Goal: Information Seeking & Learning: Learn about a topic

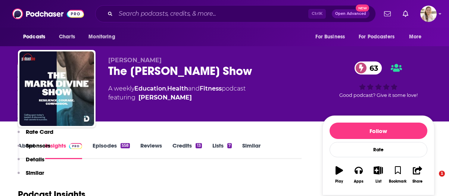
click at [221, 17] on input "Search podcasts, credits, & more..." at bounding box center [212, 14] width 193 height 12
click at [221, 14] on input "Search podcasts, credits, & more..." at bounding box center [212, 14] width 193 height 12
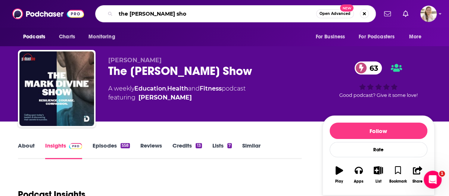
type input "the [PERSON_NAME] show"
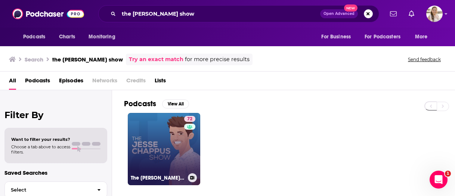
click at [174, 152] on link "72 The [PERSON_NAME] Show" at bounding box center [164, 149] width 72 height 72
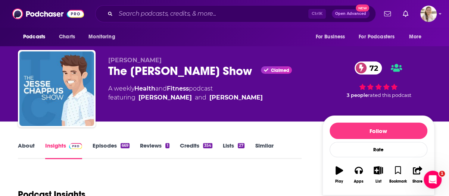
scroll to position [125, 0]
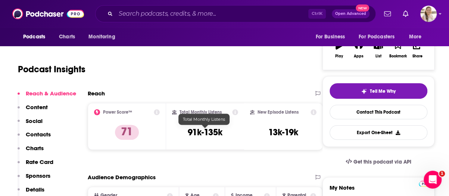
click at [193, 133] on h3 "91k-135k" at bounding box center [205, 132] width 35 height 11
drag, startPoint x: 190, startPoint y: 133, endPoint x: 222, endPoint y: 136, distance: 32.0
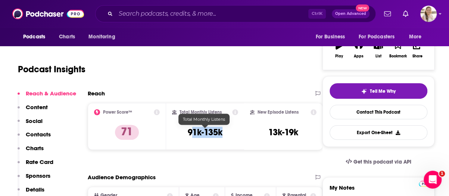
click at [222, 136] on h3 "91k-135k" at bounding box center [205, 132] width 35 height 11
drag, startPoint x: 186, startPoint y: 134, endPoint x: 223, endPoint y: 137, distance: 37.8
click at [223, 137] on div "Total Monthly Listens 91k-135k" at bounding box center [205, 126] width 66 height 34
copy h3 "91k-135k"
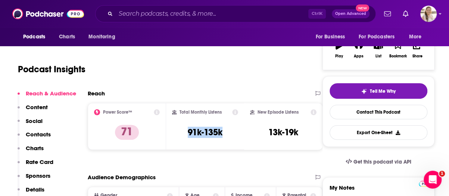
click at [229, 155] on div "Reach Power Score™ 71 Total Monthly Listens 91k-135k New Episode Listens 13k-19k" at bounding box center [205, 123] width 235 height 66
click at [204, 16] on input "Search podcasts, credits, & more..." at bounding box center [212, 14] width 193 height 12
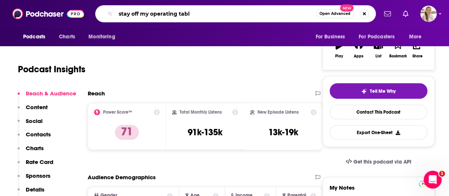
type input "stay off my operating table"
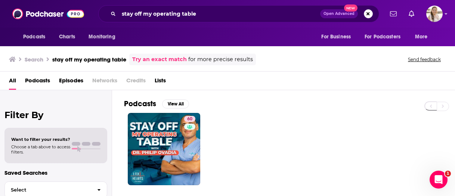
click at [231, 96] on div "Podcasts View All 60" at bounding box center [289, 142] width 331 height 104
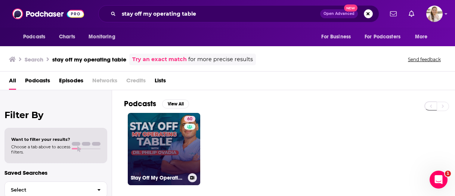
click at [174, 139] on link "60 Stay Off My Operating Table" at bounding box center [164, 149] width 72 height 72
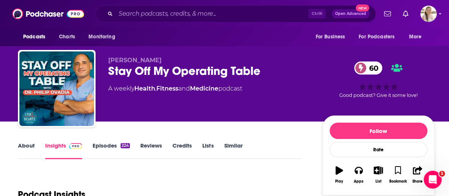
scroll to position [93, 0]
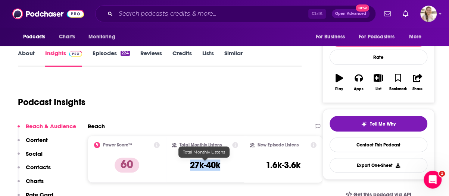
drag, startPoint x: 188, startPoint y: 162, endPoint x: 222, endPoint y: 164, distance: 33.7
click at [222, 164] on div "Total Monthly Listens 27k-40k" at bounding box center [205, 159] width 66 height 34
copy h3 "27k-40k"
click at [408, 109] on div "Tell Me Why Contact This Podcast Export One-Sheet" at bounding box center [379, 144] width 112 height 71
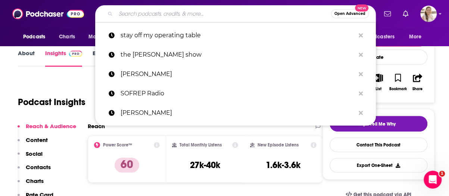
click at [179, 12] on input "Search podcasts, credits, & more..." at bounding box center [223, 14] width 215 height 12
paste input "The Adversity Advantage Podcast"
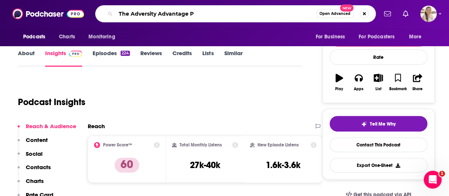
type input "The Adversity Advantage"
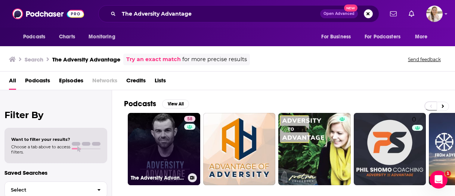
click at [161, 145] on link "58 The Adversity Advantage with [PERSON_NAME]" at bounding box center [164, 149] width 72 height 72
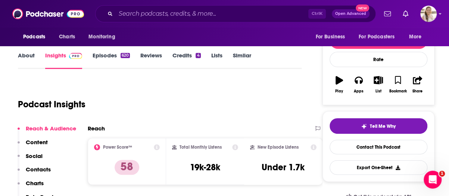
scroll to position [144, 0]
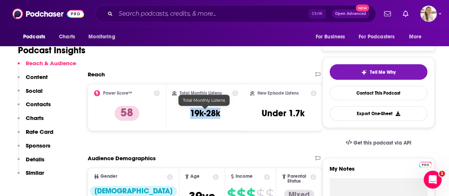
drag, startPoint x: 195, startPoint y: 115, endPoint x: 221, endPoint y: 115, distance: 26.1
click at [221, 115] on div "Total Monthly Listens 19k-28k" at bounding box center [205, 107] width 66 height 34
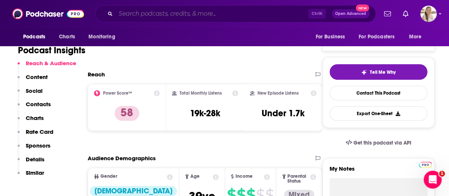
click at [178, 18] on input "Search podcasts, credits, & more..." at bounding box center [212, 14] width 193 height 12
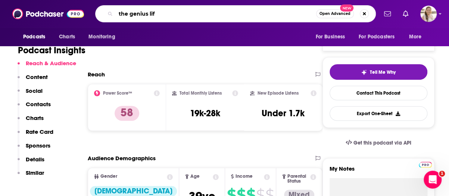
type input "the genius life"
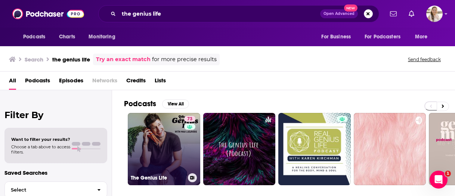
click at [164, 136] on link "73 The Genius Life" at bounding box center [164, 149] width 72 height 72
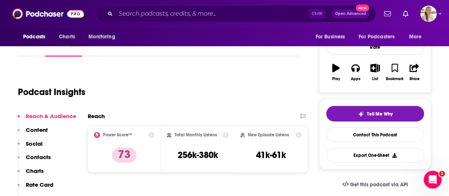
scroll to position [116, 0]
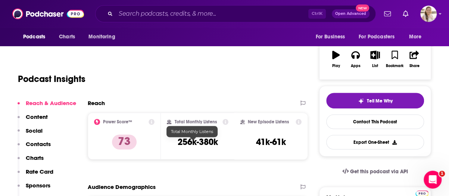
click at [214, 146] on div "Total Monthly Listens 256k-380k" at bounding box center [197, 136] width 61 height 34
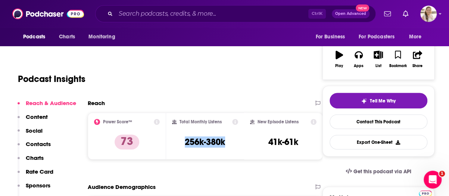
scroll to position [115, 0]
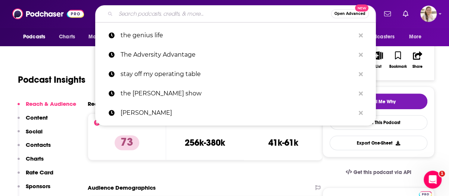
click at [182, 15] on input "Search podcasts, credits, & more..." at bounding box center [223, 14] width 215 height 12
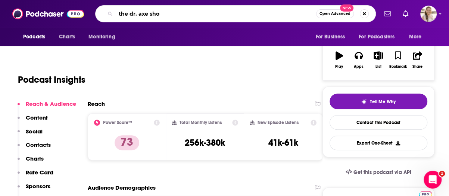
type input "the dr. axe show"
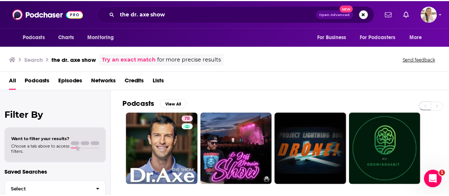
scroll to position [51, 0]
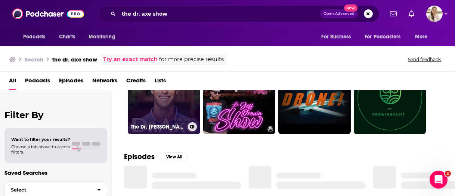
click at [181, 106] on link "70 The Dr. [PERSON_NAME] Show" at bounding box center [164, 98] width 72 height 72
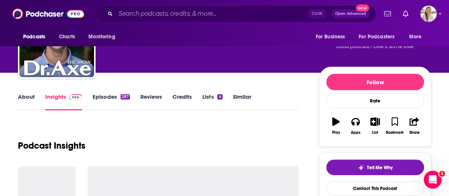
scroll to position [190, 0]
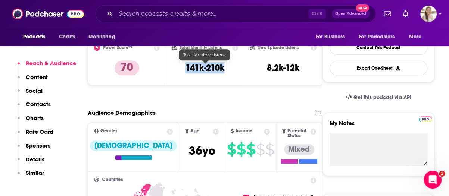
drag, startPoint x: 169, startPoint y: 68, endPoint x: 223, endPoint y: 73, distance: 53.9
click at [223, 73] on div "Total Monthly Listens 141k-210k" at bounding box center [205, 62] width 66 height 34
copy h3 "141k-210k"
